Goal: Navigation & Orientation: Understand site structure

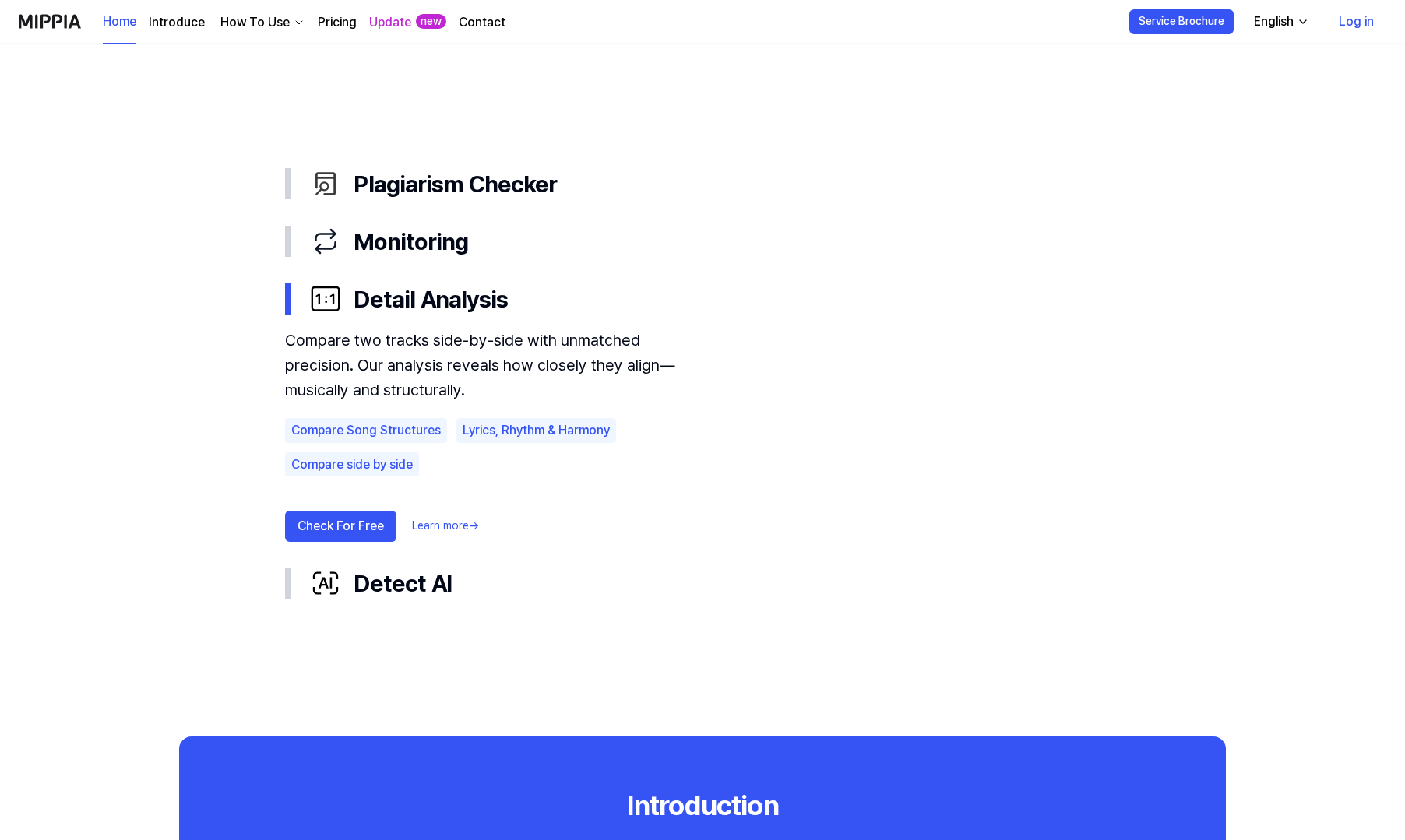
scroll to position [821, 0]
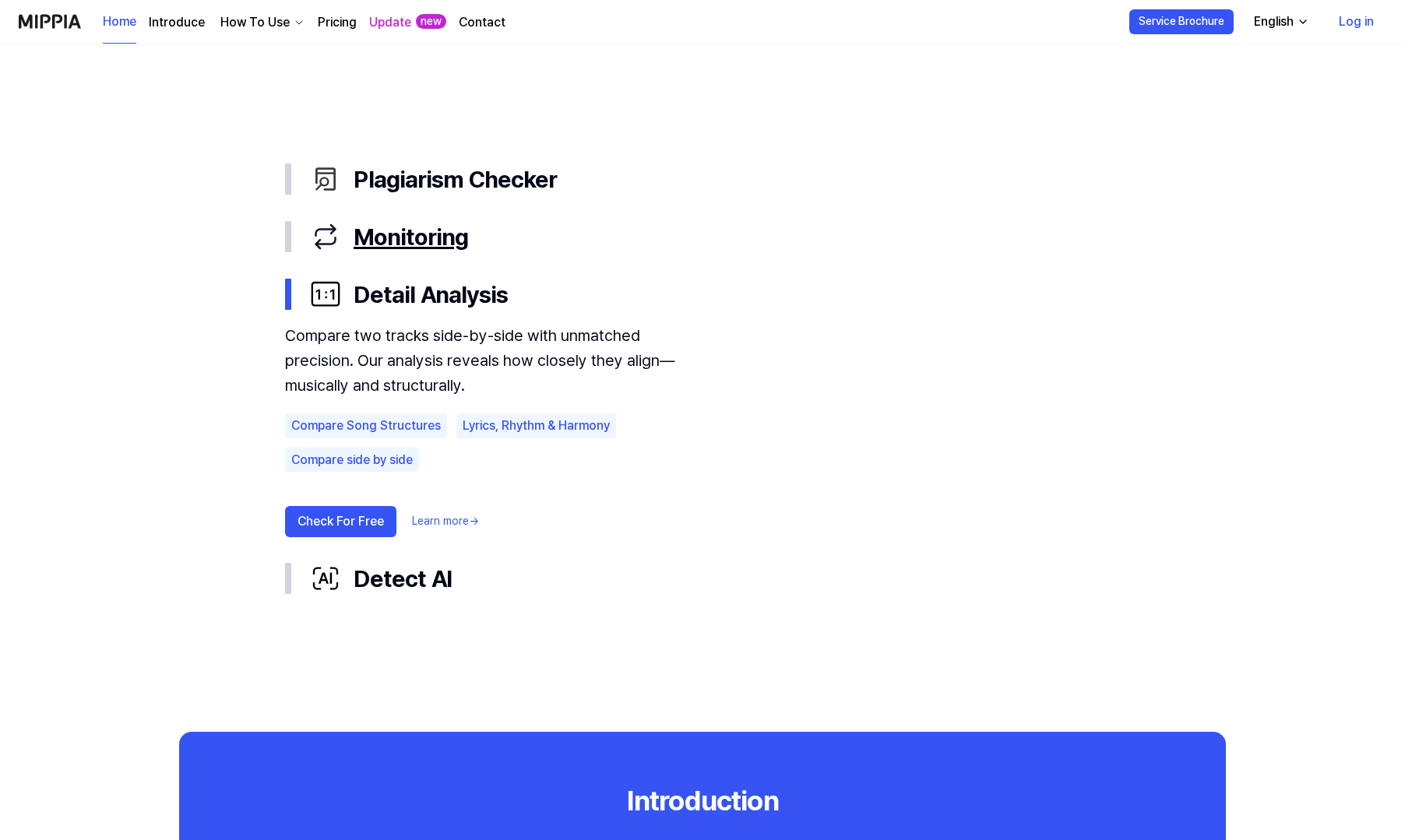
click at [322, 238] on icon "button" at bounding box center [326, 236] width 31 height 31
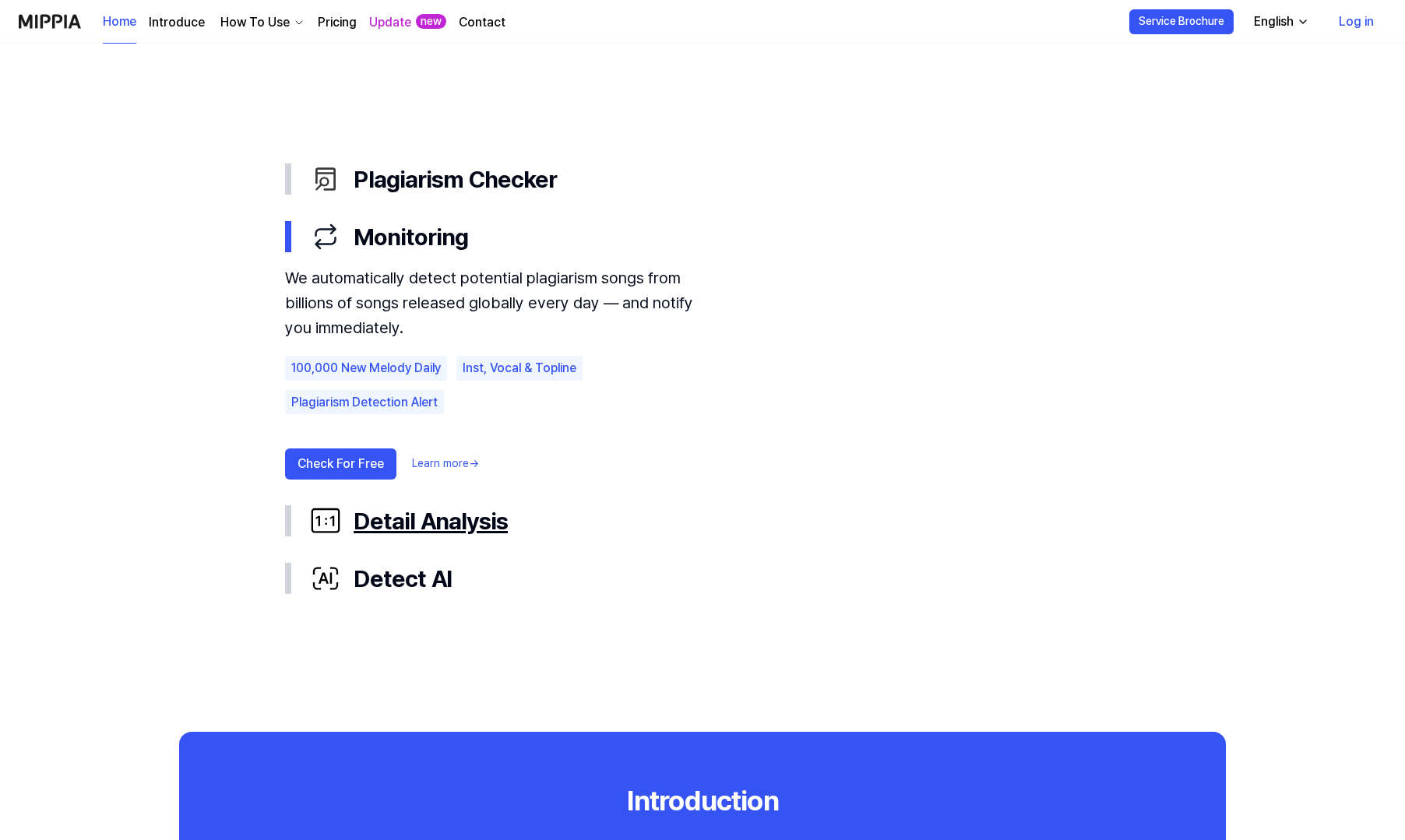
click at [344, 518] on div "Detail Analysis" at bounding box center [715, 521] width 810 height 33
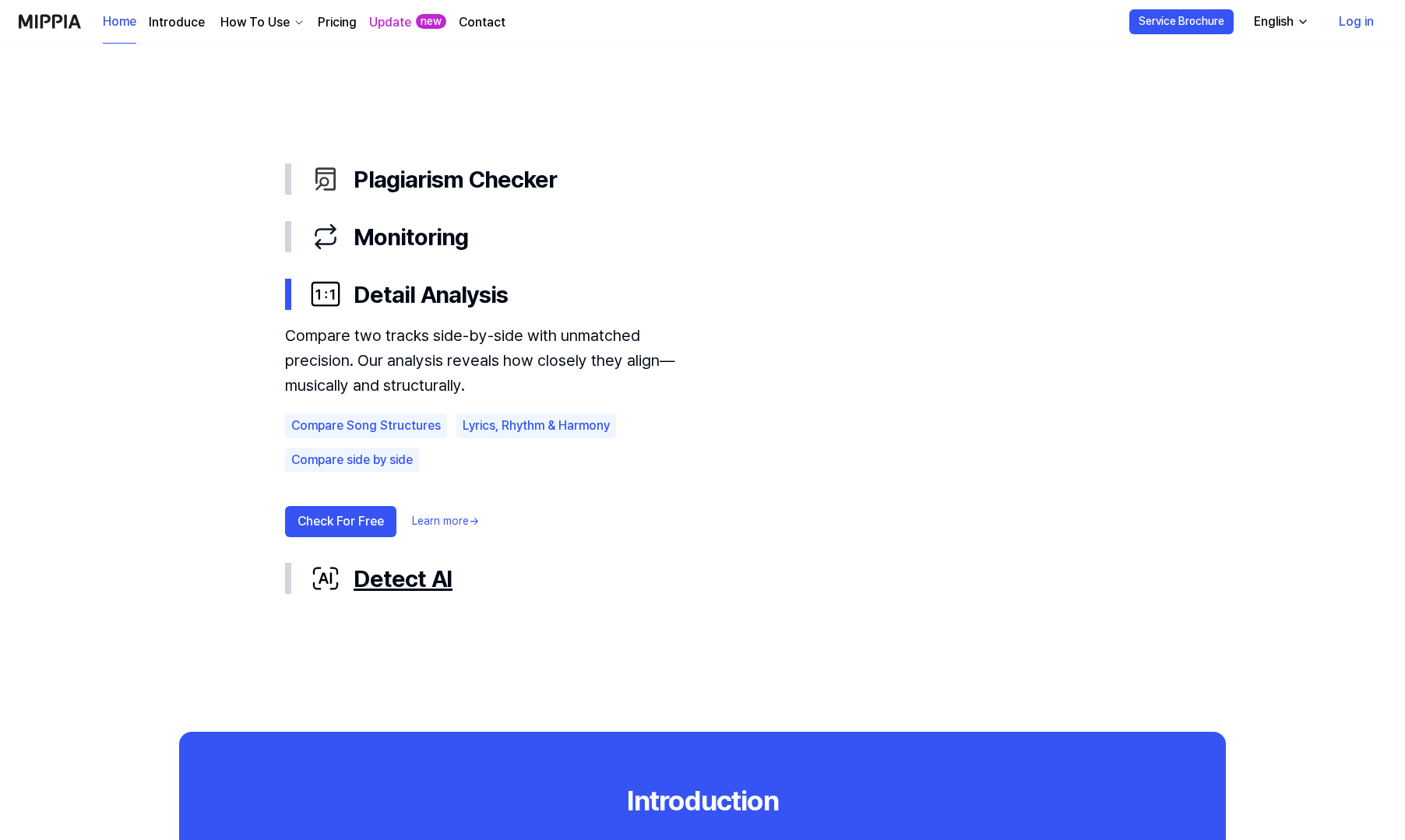
click at [349, 577] on div "Detect AI" at bounding box center [715, 578] width 810 height 33
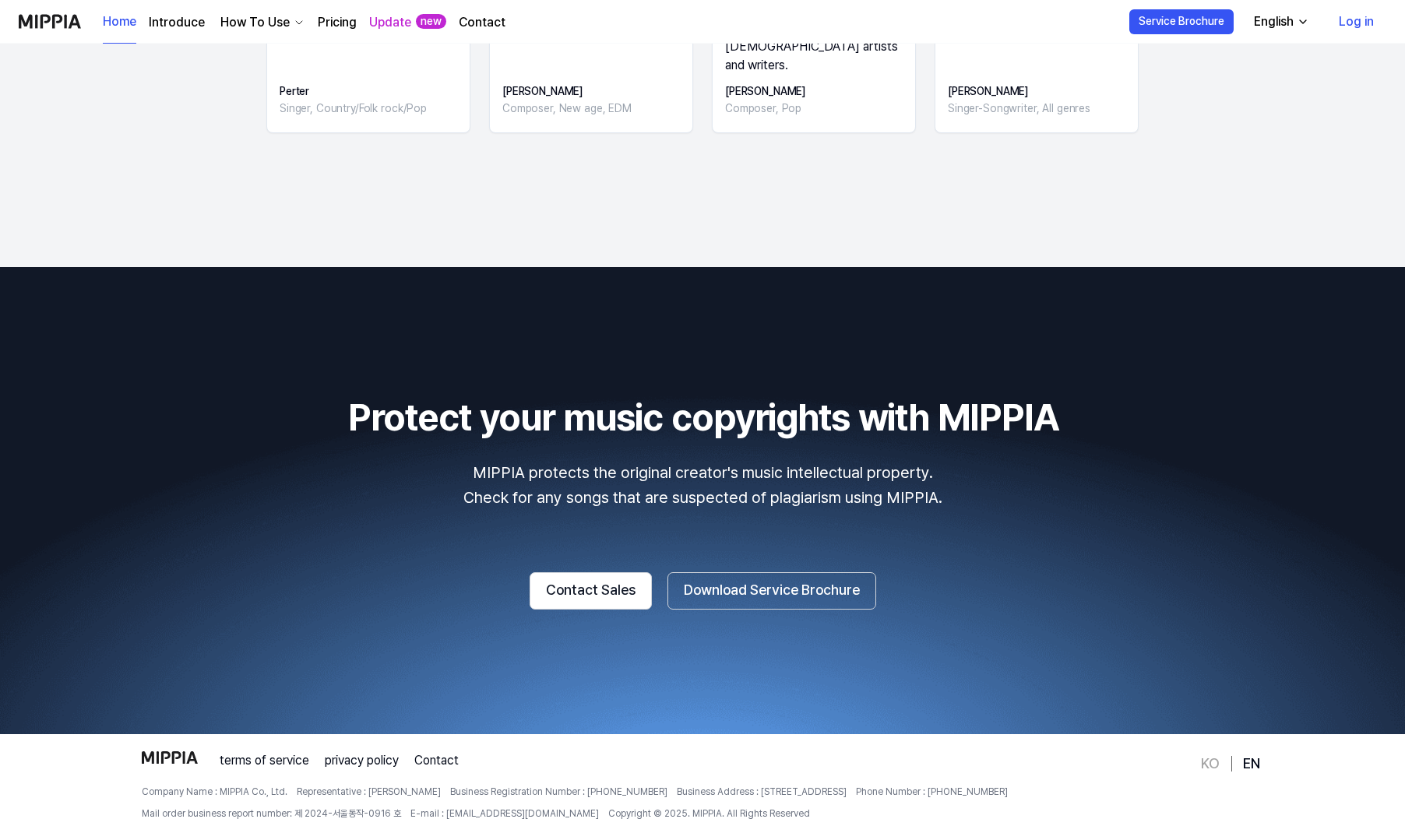
scroll to position [2500, 0]
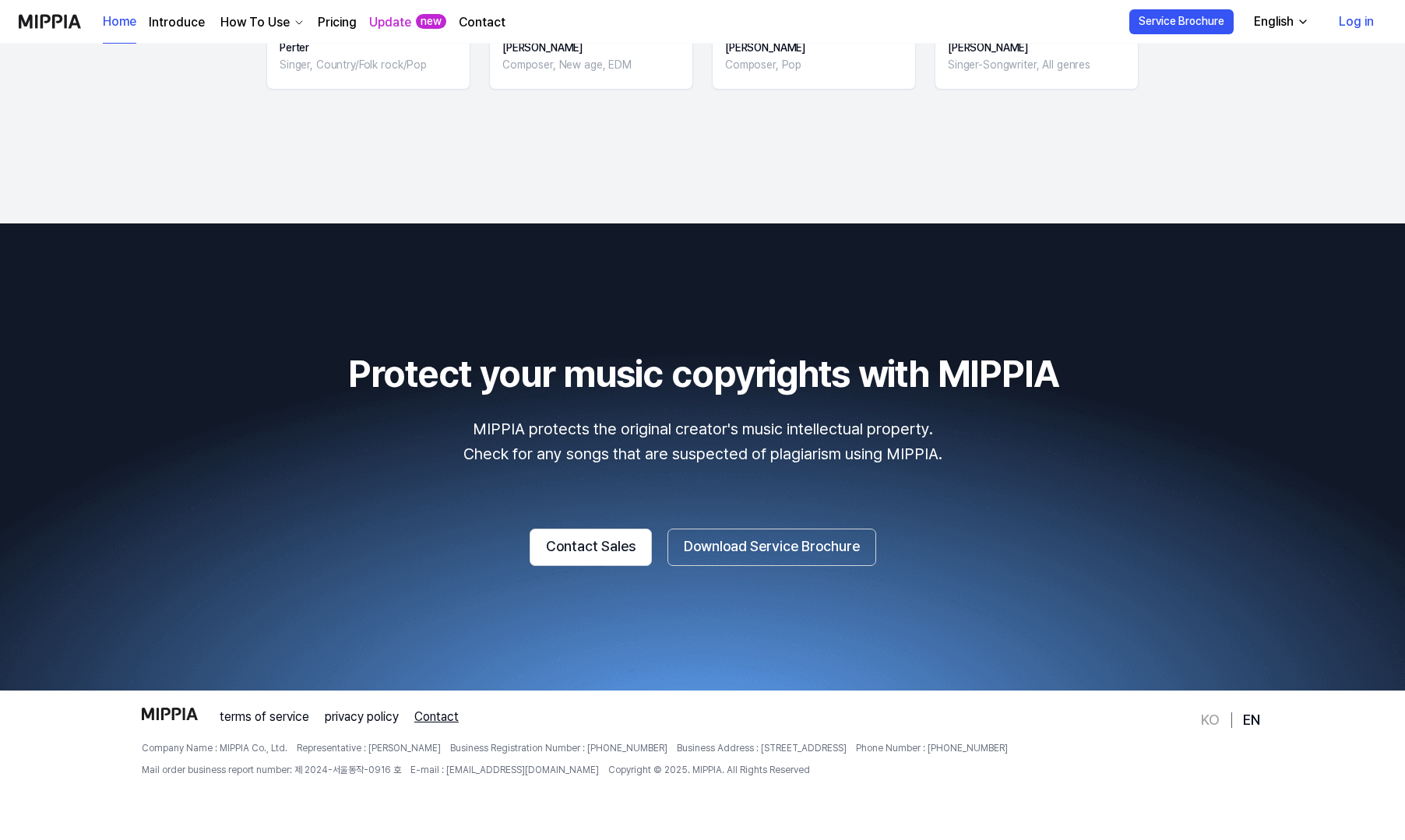
click at [428, 712] on link "Contact" at bounding box center [436, 717] width 44 height 18
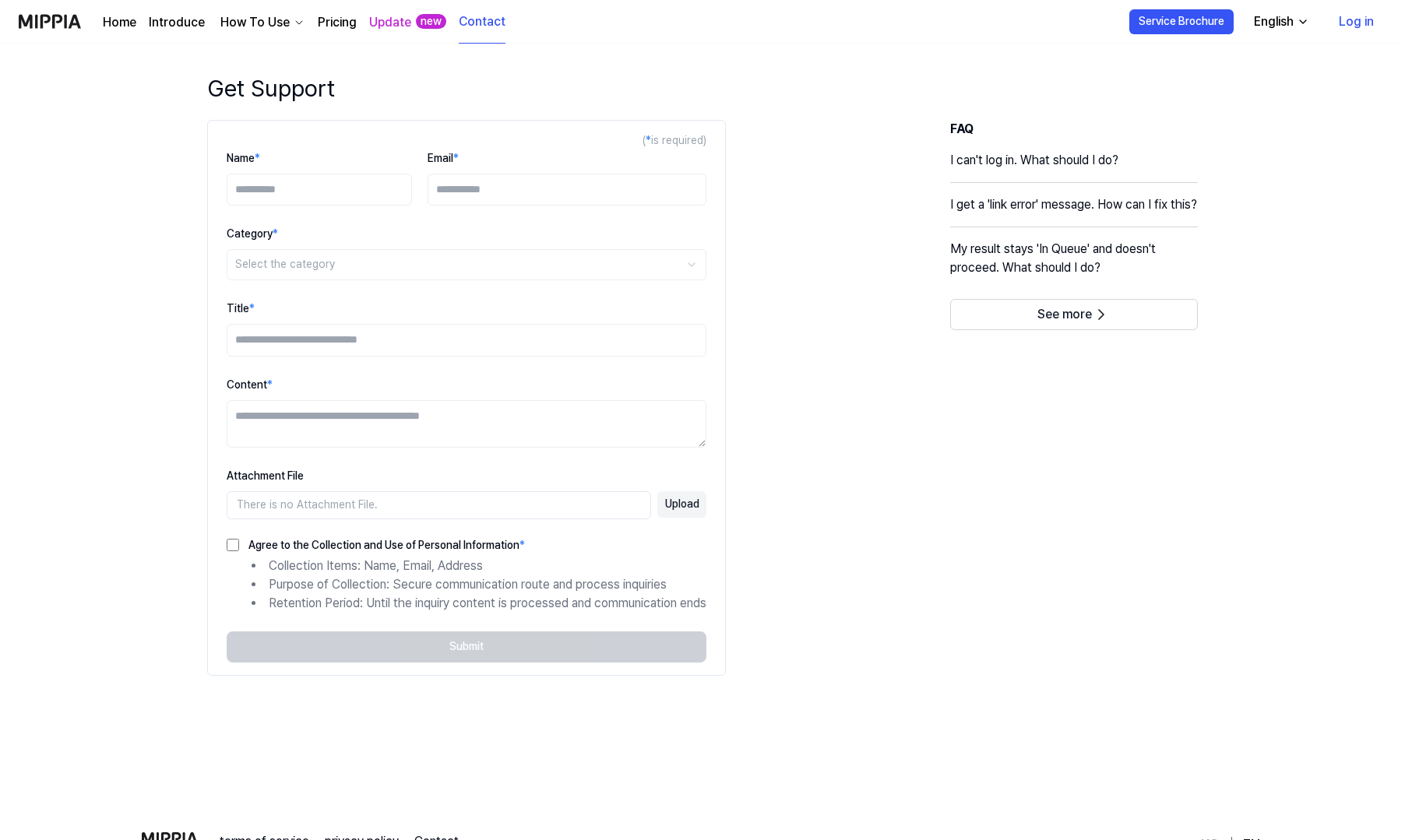
click at [338, 26] on link "Pricing" at bounding box center [337, 22] width 39 height 18
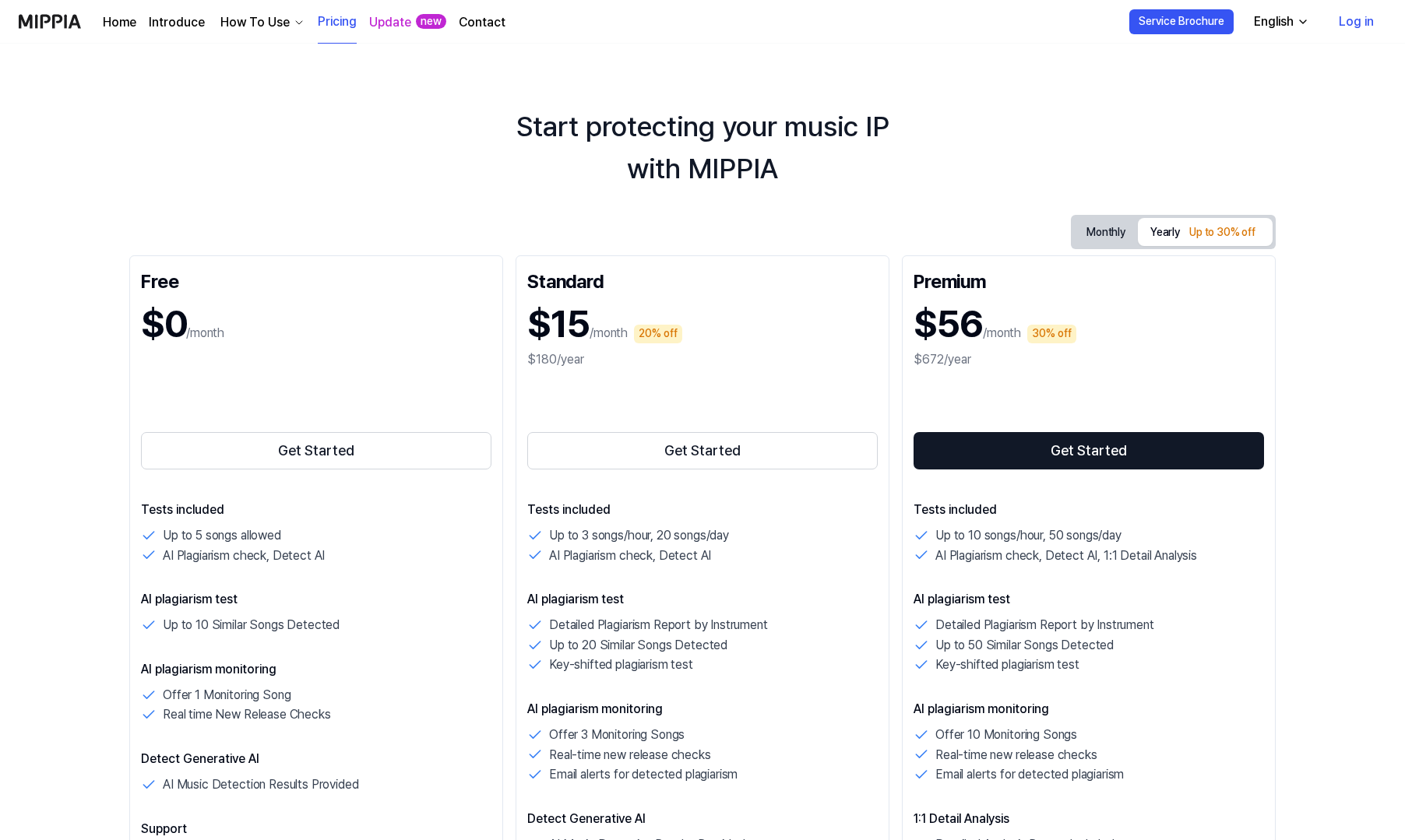
click at [187, 31] on link "Introduce" at bounding box center [177, 22] width 56 height 18
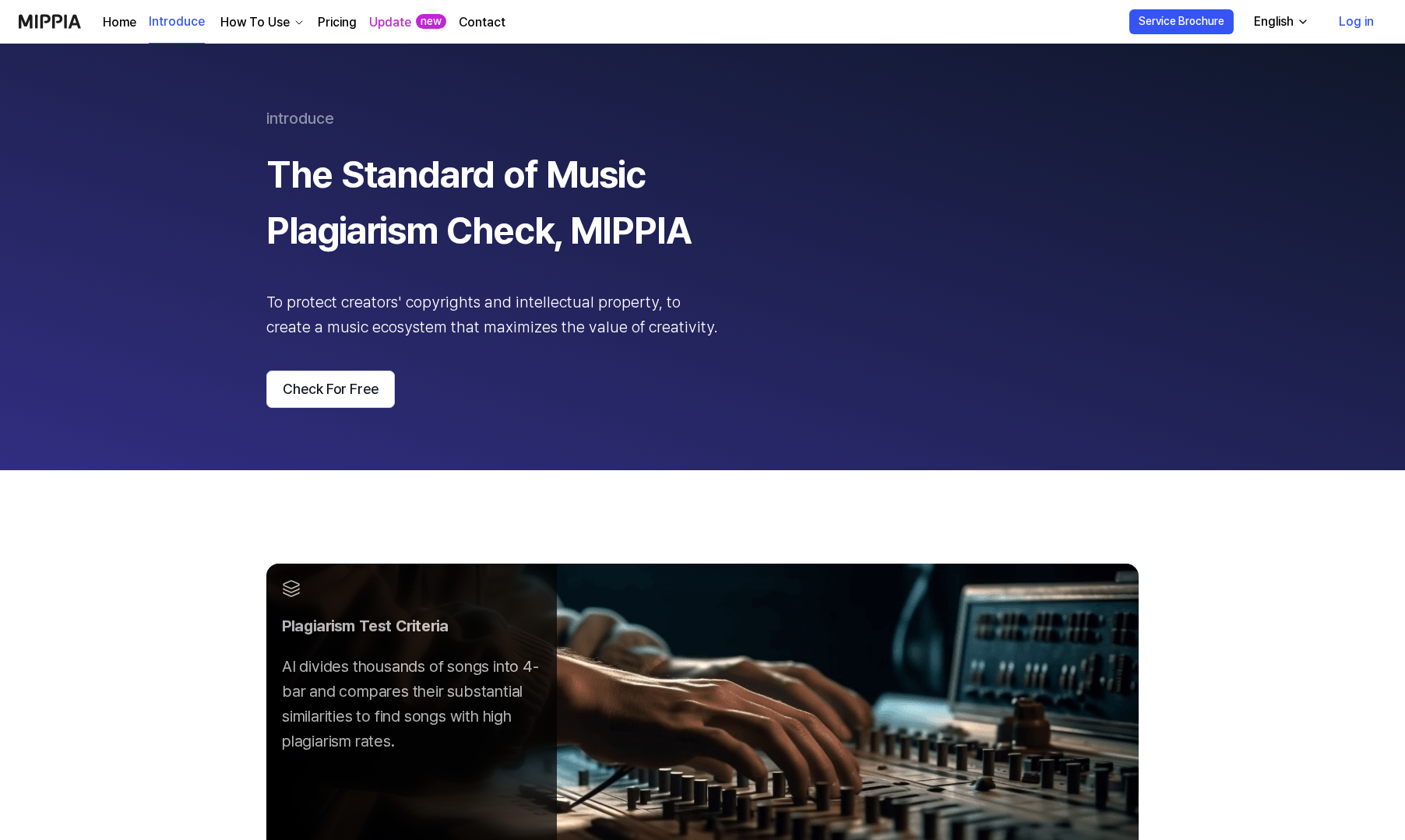
click at [253, 21] on div "How To Use" at bounding box center [255, 22] width 76 height 18
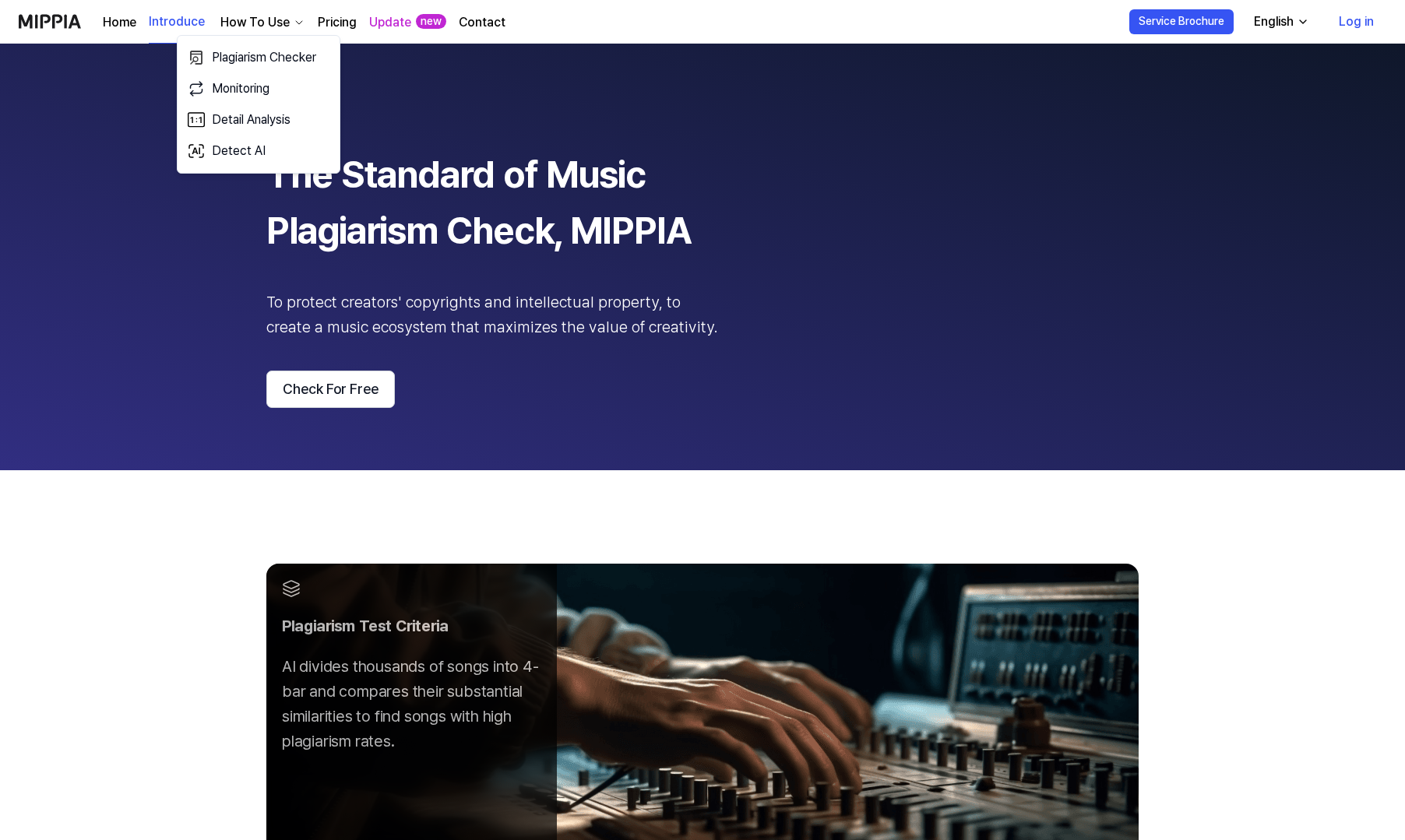
click at [337, 23] on link "Pricing" at bounding box center [337, 22] width 39 height 18
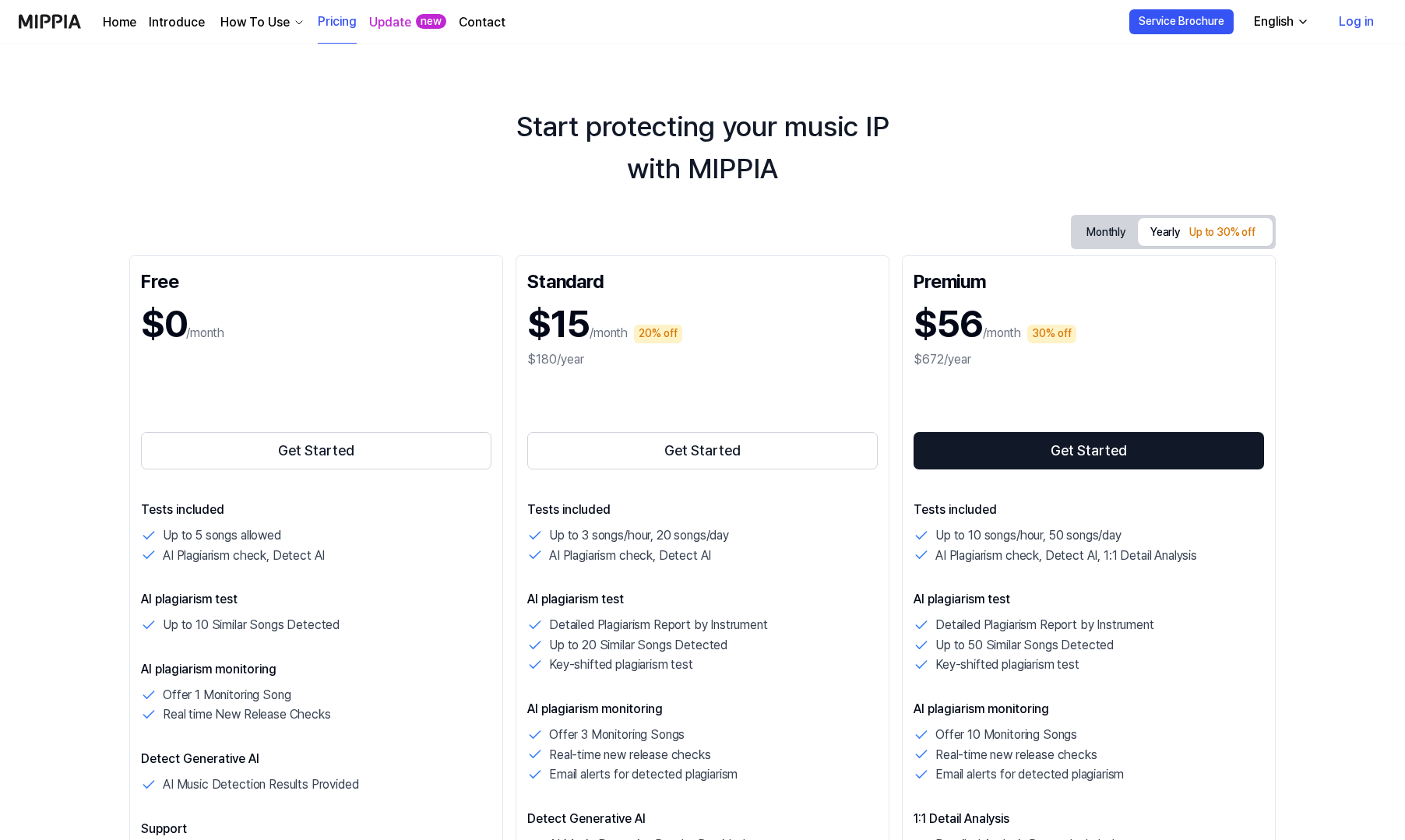
click at [399, 23] on link "Update" at bounding box center [390, 22] width 42 height 18
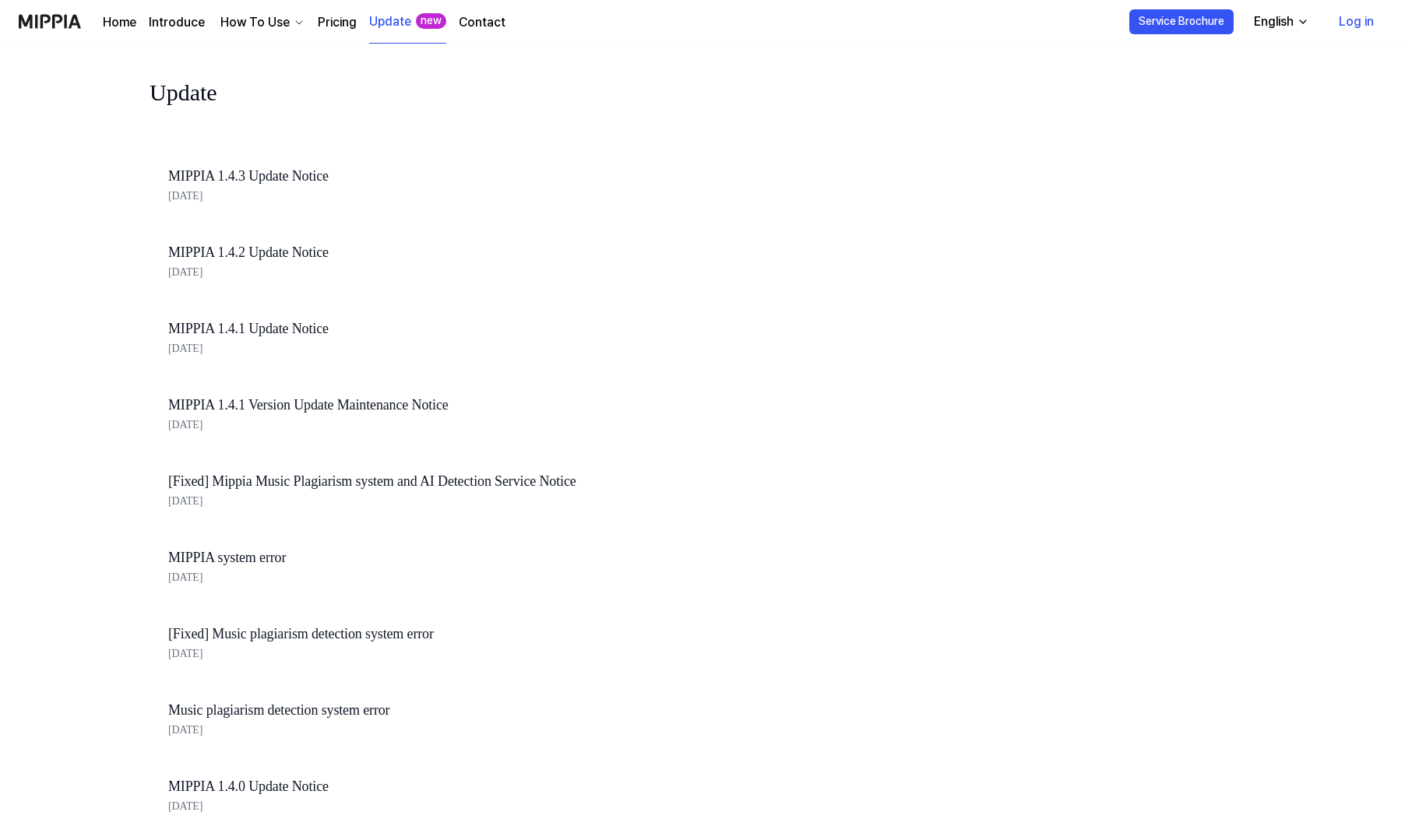
click at [305, 168] on link "MIPPIA 1.4.3 Update Notice" at bounding box center [432, 176] width 530 height 23
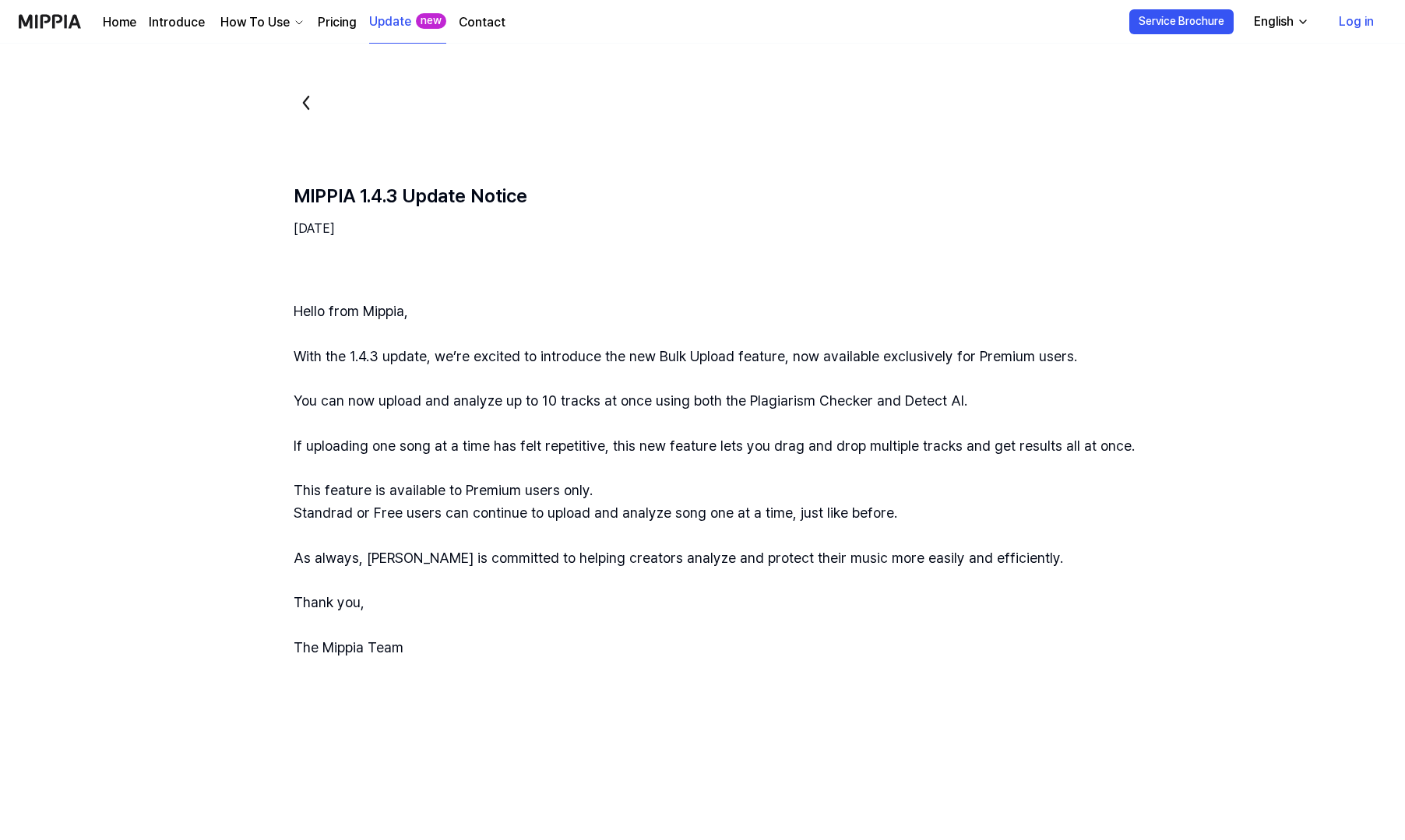
click at [121, 6] on div "Home Introduce How To Use Pricing Update new Contact" at bounding box center [304, 21] width 403 height 43
click at [119, 21] on link "Home" at bounding box center [120, 22] width 34 height 18
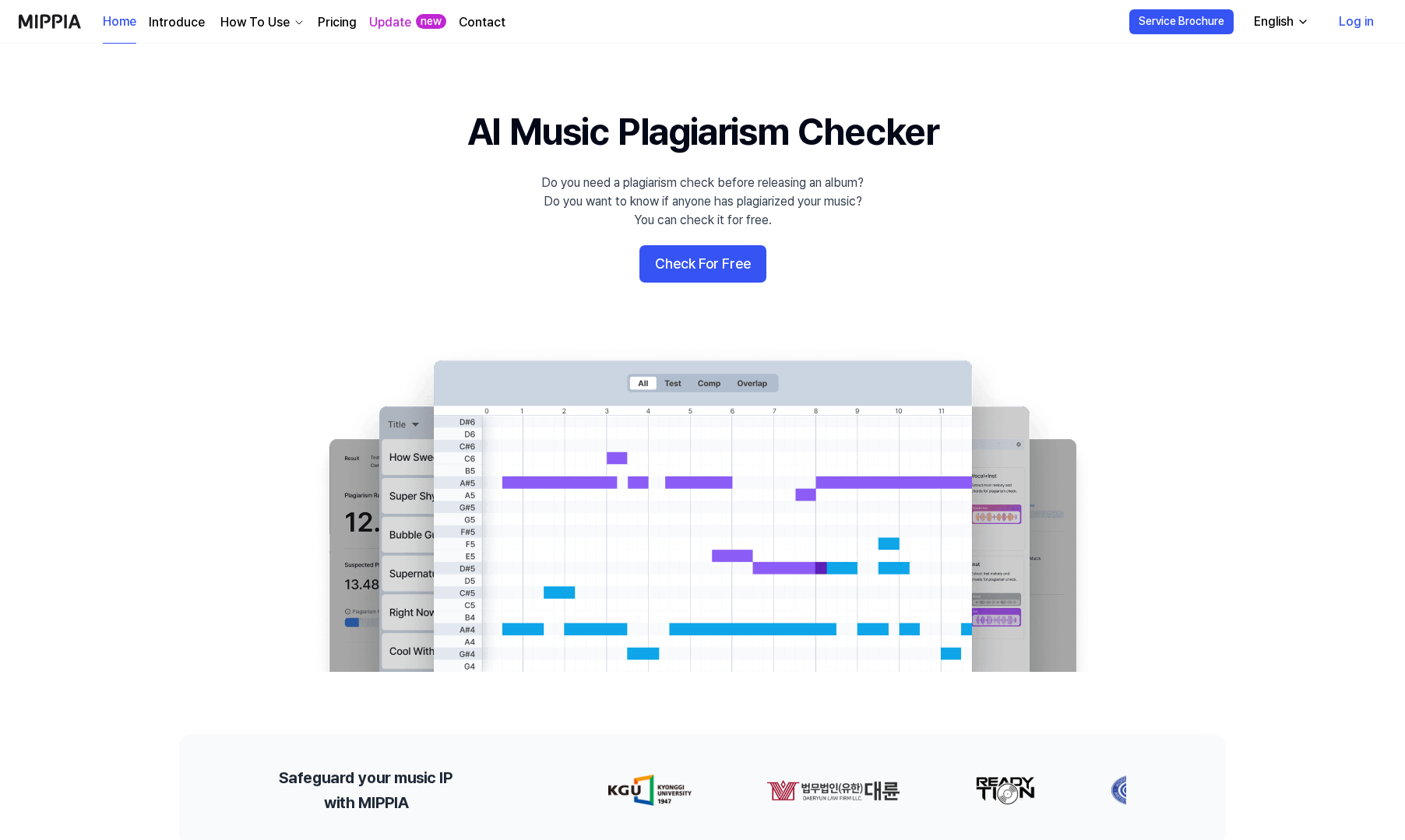
click at [55, 18] on img at bounding box center [50, 21] width 63 height 43
click at [162, 27] on link "Introduce" at bounding box center [177, 22] width 56 height 18
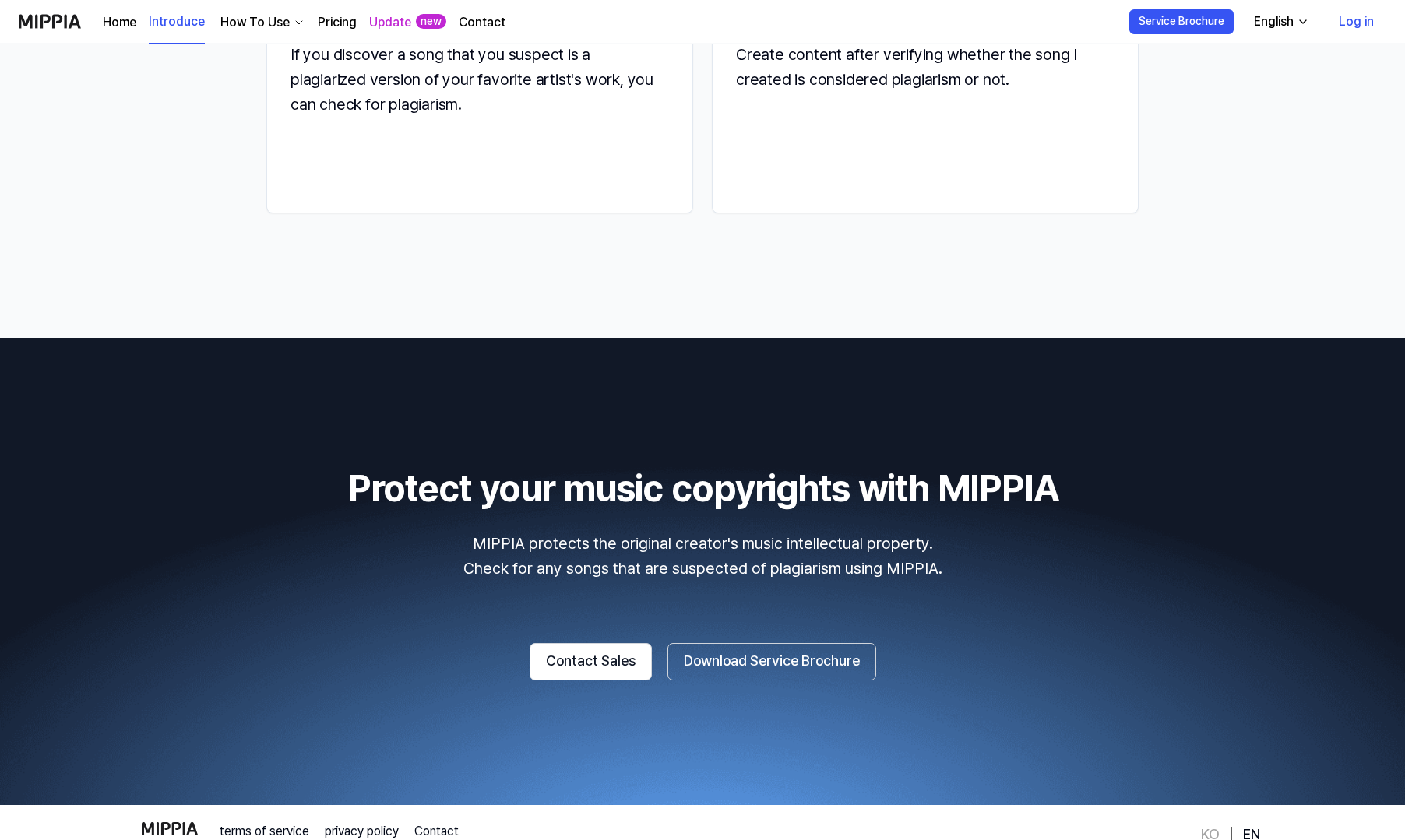
scroll to position [2217, 0]
